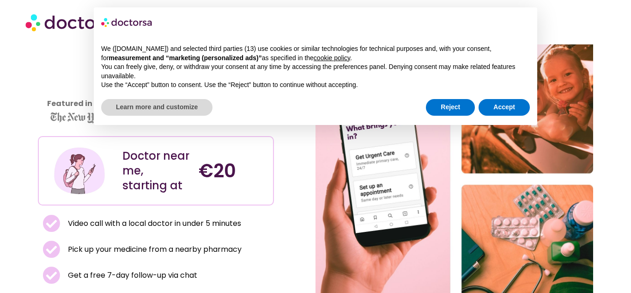
scroll to position [70, 0]
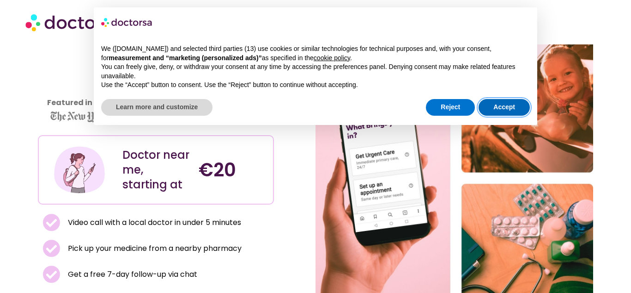
click at [494, 105] on button "Accept" at bounding box center [504, 107] width 51 height 17
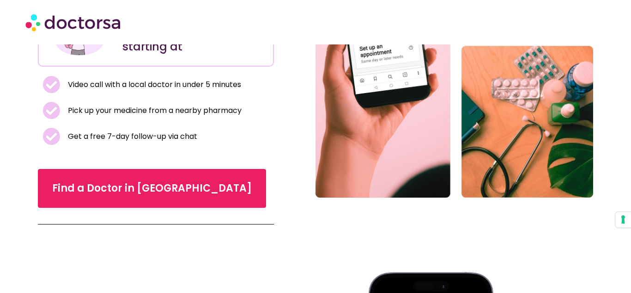
scroll to position [208, 0]
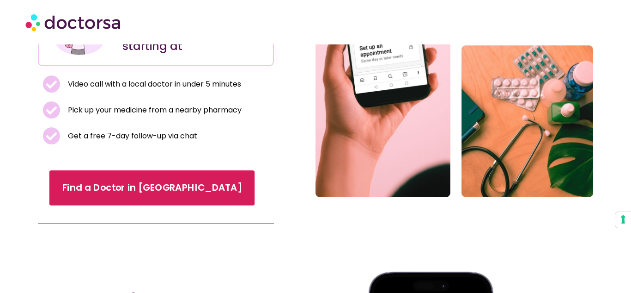
click at [155, 184] on span "Find a Doctor in [GEOGRAPHIC_DATA]" at bounding box center [152, 187] width 180 height 13
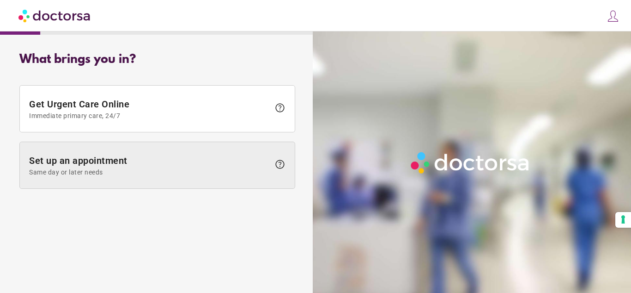
click at [145, 167] on span "Set up an appointment Same day or later needs" at bounding box center [149, 165] width 241 height 21
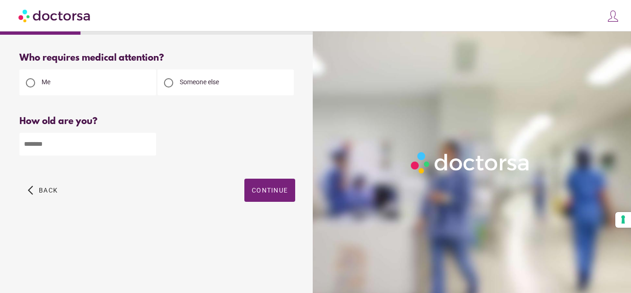
click at [128, 138] on input "number" at bounding box center [87, 144] width 137 height 23
